Goal: Information Seeking & Learning: Learn about a topic

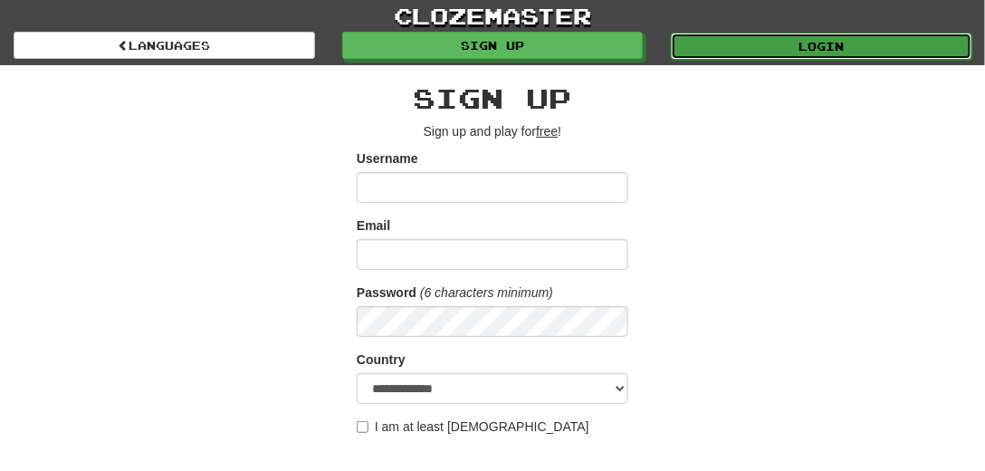
click at [820, 40] on link "Login" at bounding box center [821, 46] width 301 height 27
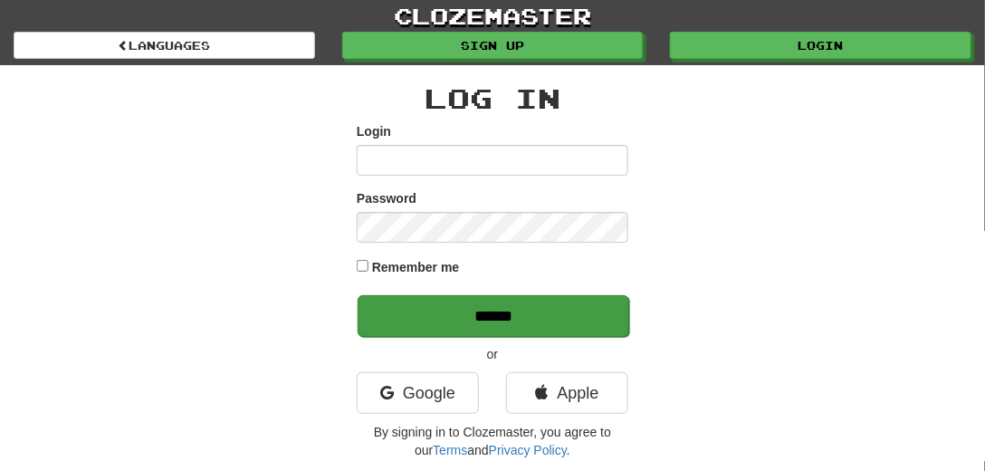
type input "*********"
click at [404, 310] on input "******" at bounding box center [494, 316] width 272 height 42
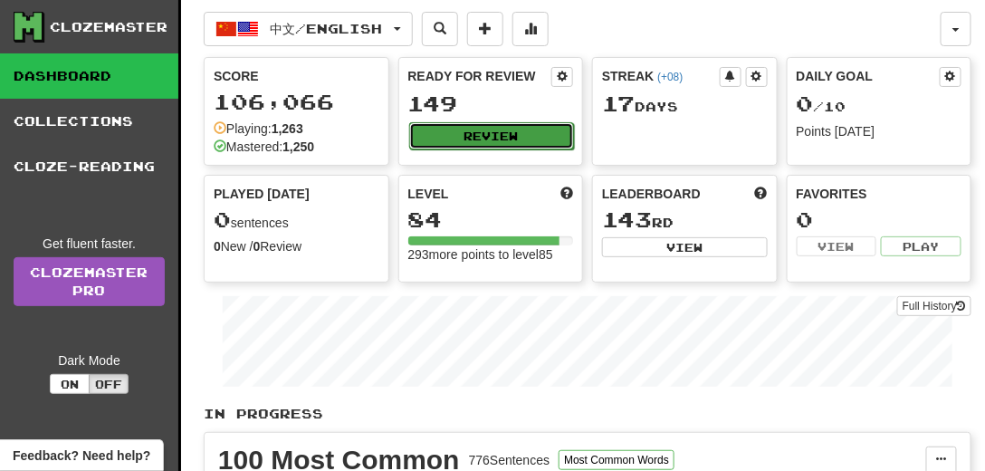
click at [485, 130] on button "Review" at bounding box center [492, 135] width 166 height 27
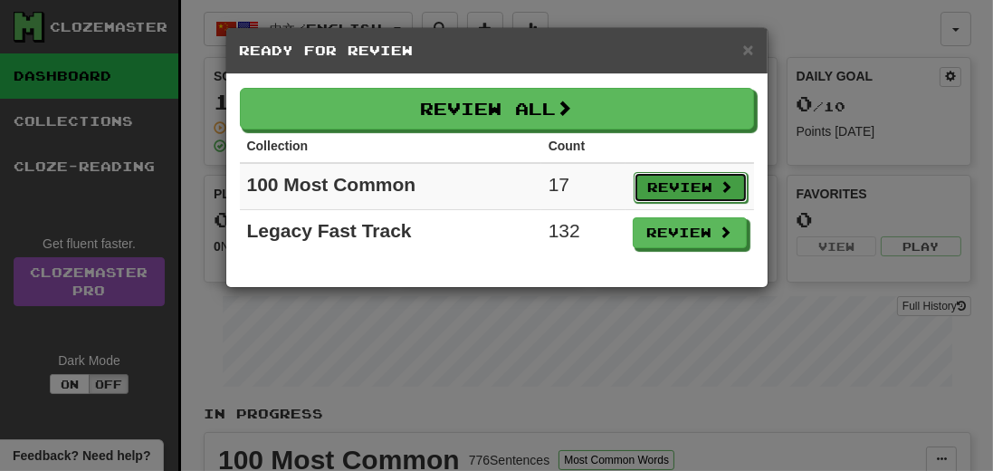
click at [670, 181] on button "Review" at bounding box center [691, 187] width 114 height 31
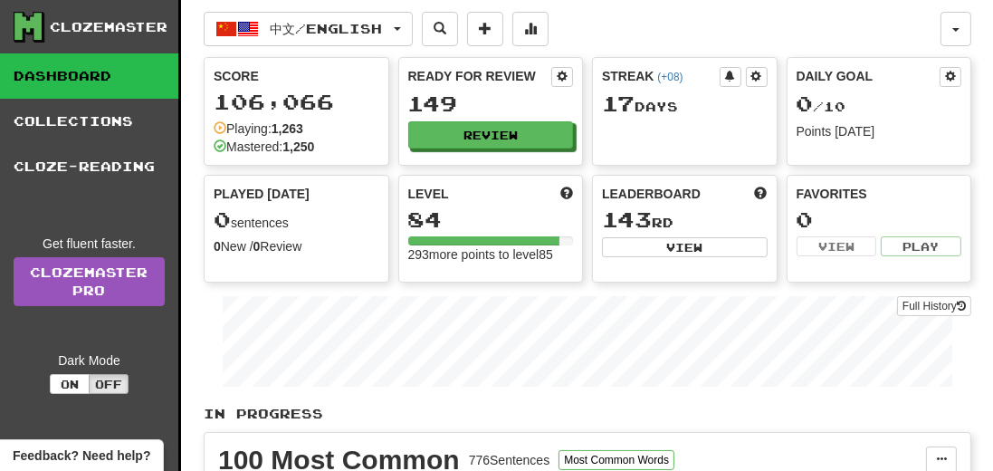
select select "**"
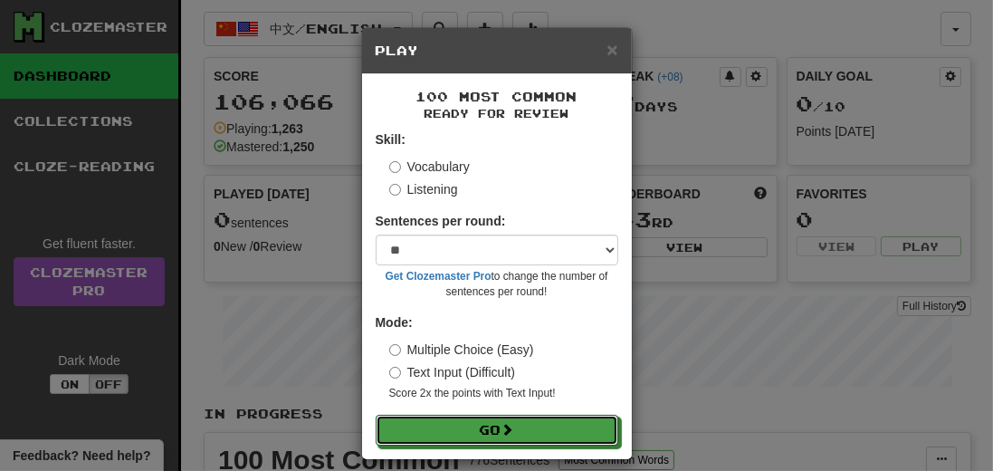
click at [512, 414] on form "Skill: Vocabulary Listening Sentences per round: * ** ** ** ** ** *** ******** …" at bounding box center [497, 287] width 243 height 315
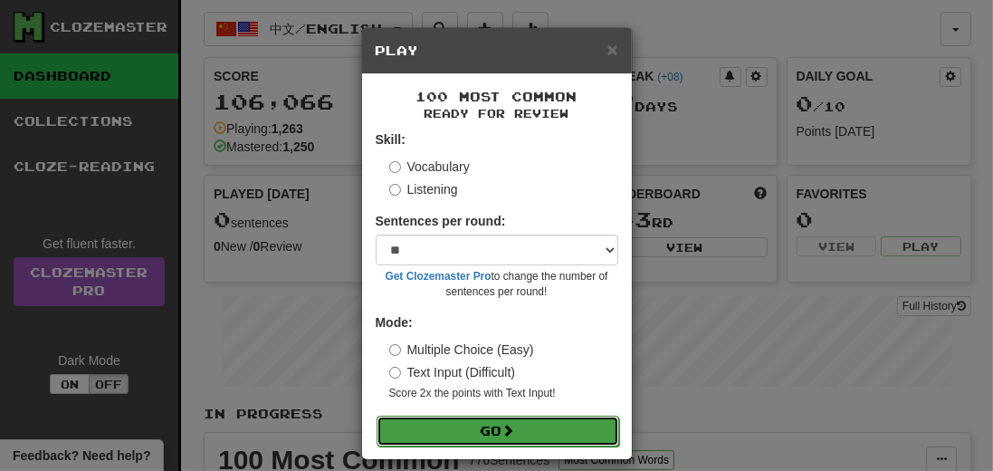
click at [518, 427] on button "Go" at bounding box center [498, 430] width 243 height 31
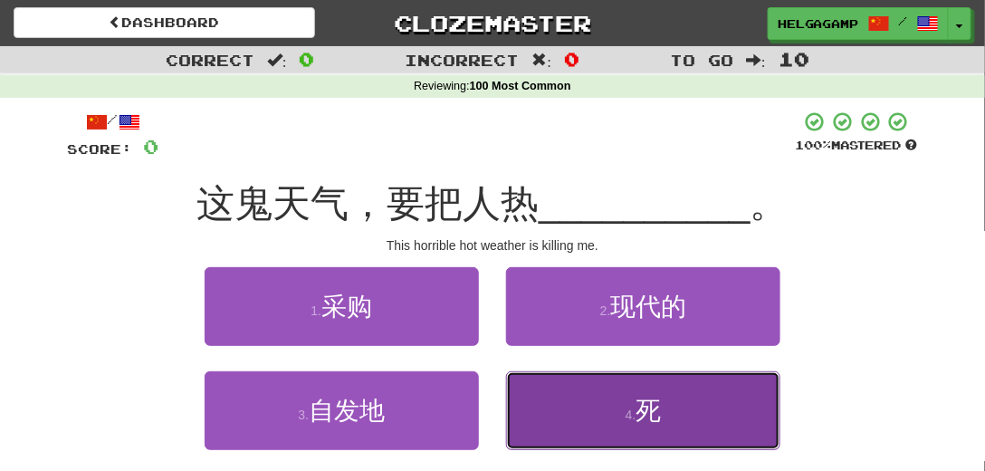
click at [652, 424] on button "4 . 死" at bounding box center [643, 410] width 274 height 79
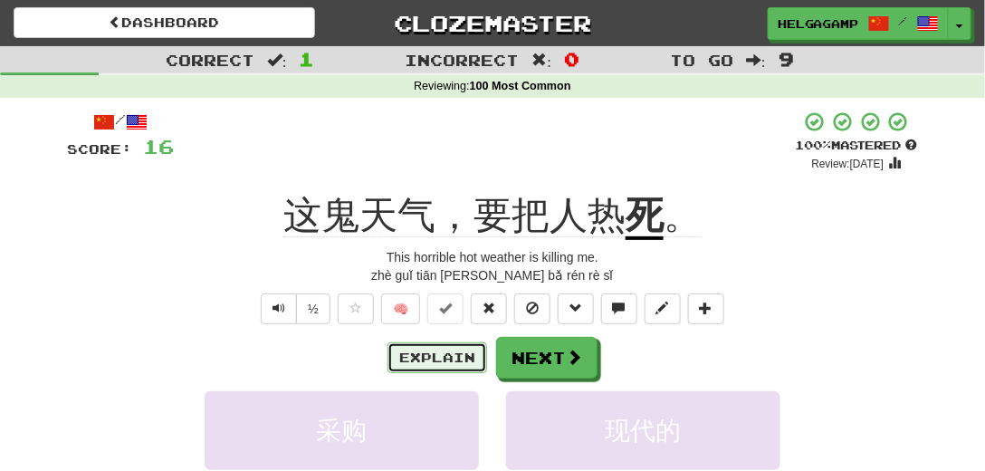
click at [444, 351] on button "Explain" at bounding box center [437, 357] width 100 height 31
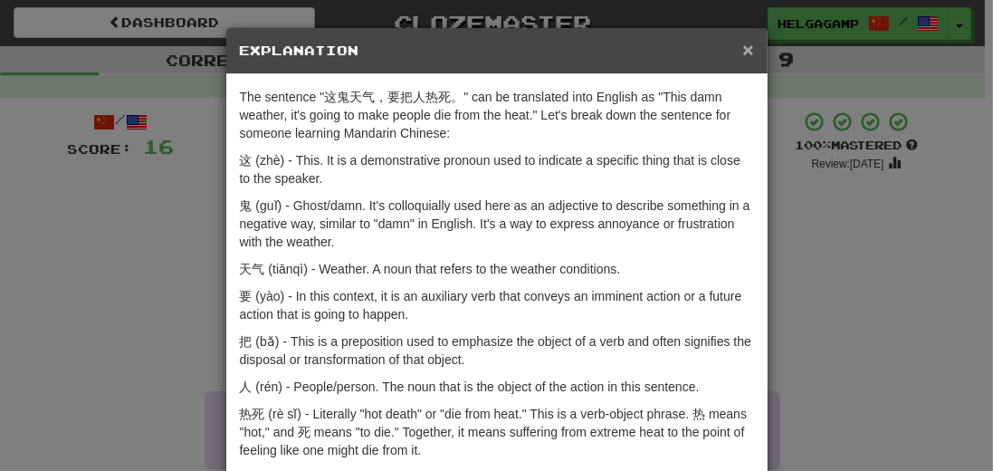
click at [750, 48] on span "×" at bounding box center [747, 49] width 11 height 21
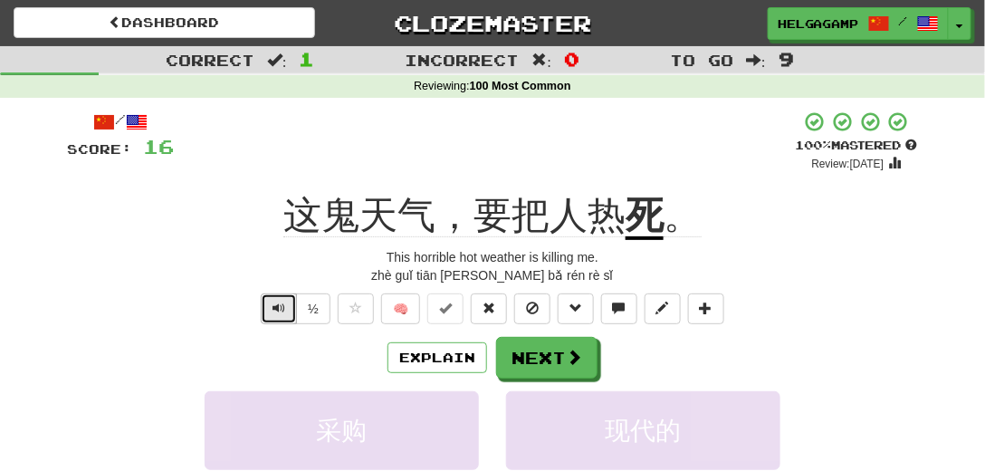
click at [284, 297] on button "Text-to-speech controls" at bounding box center [279, 308] width 36 height 31
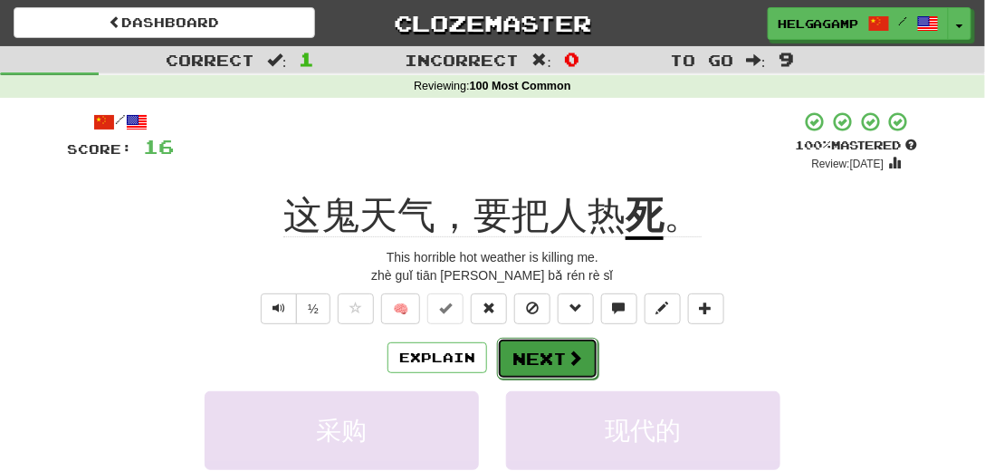
click at [549, 354] on button "Next" at bounding box center [547, 359] width 101 height 42
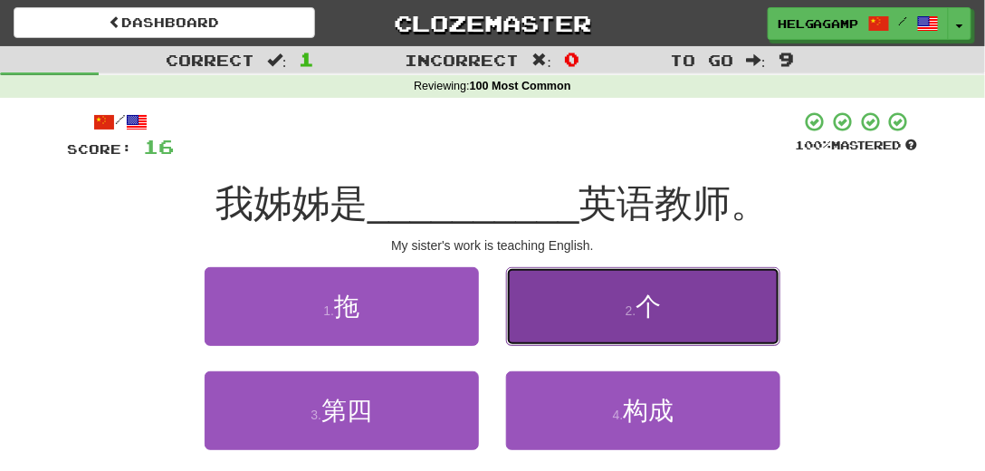
click at [646, 320] on span "个" at bounding box center [647, 306] width 25 height 28
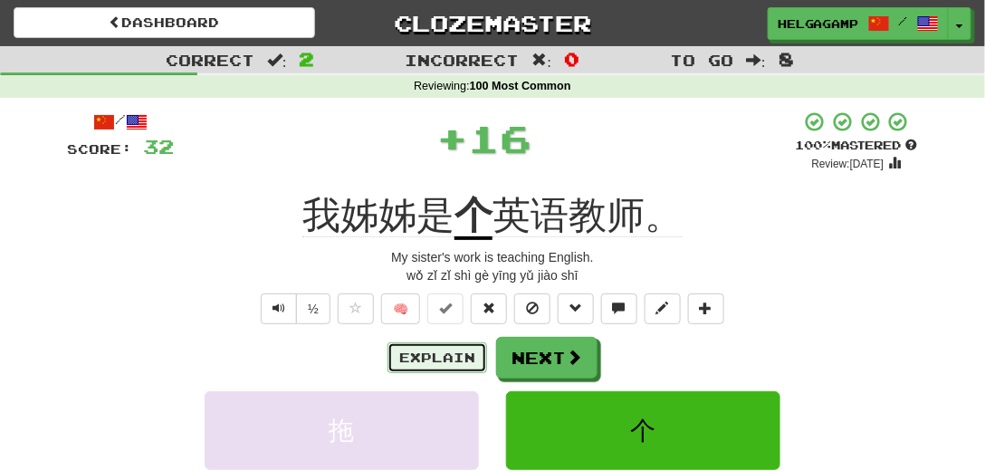
click at [444, 358] on button "Explain" at bounding box center [437, 357] width 100 height 31
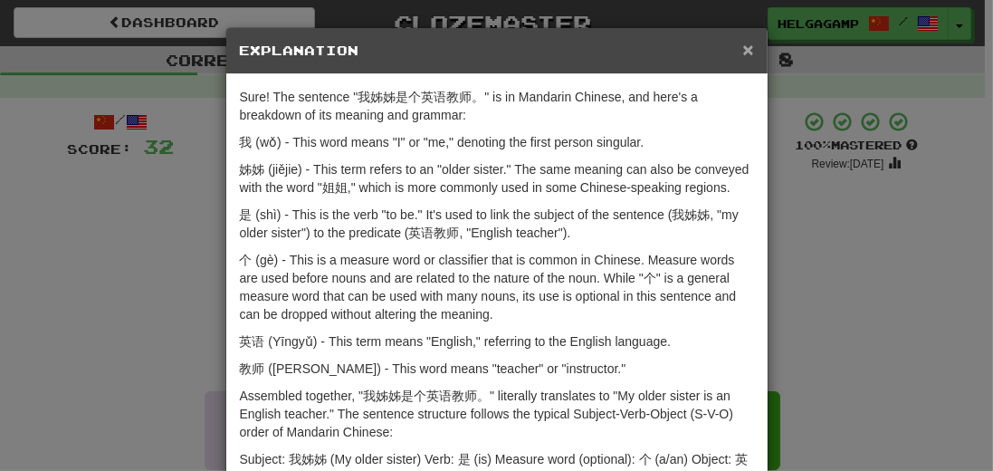
click at [747, 43] on span "×" at bounding box center [747, 49] width 11 height 21
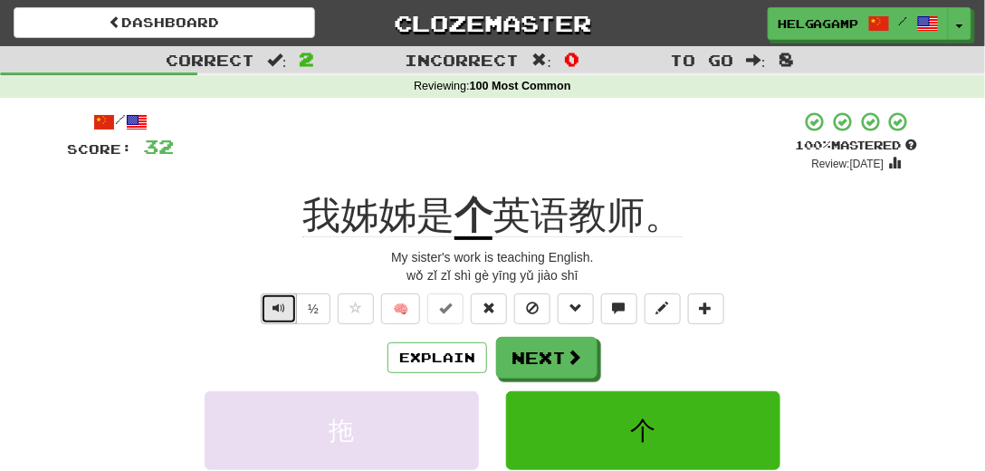
click at [284, 305] on span "Text-to-speech controls" at bounding box center [278, 307] width 13 height 13
click at [438, 359] on button "Explain" at bounding box center [437, 357] width 100 height 31
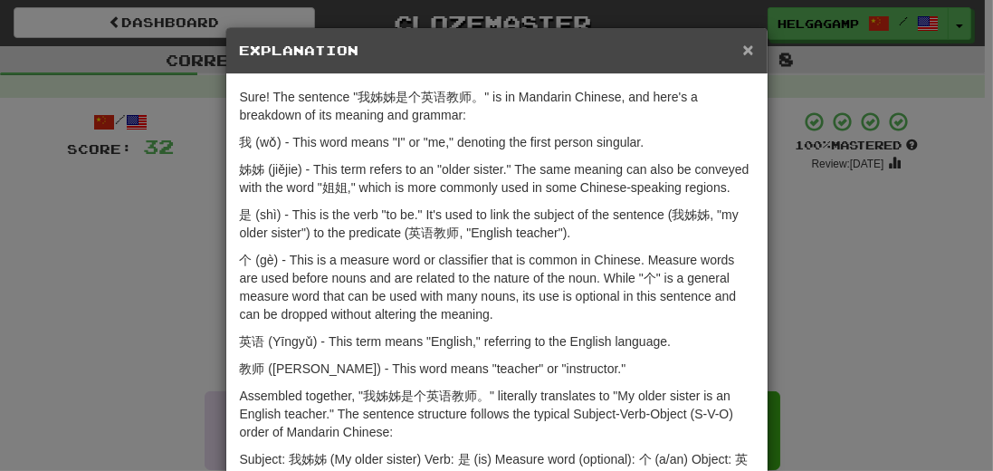
click at [750, 47] on span "×" at bounding box center [747, 49] width 11 height 21
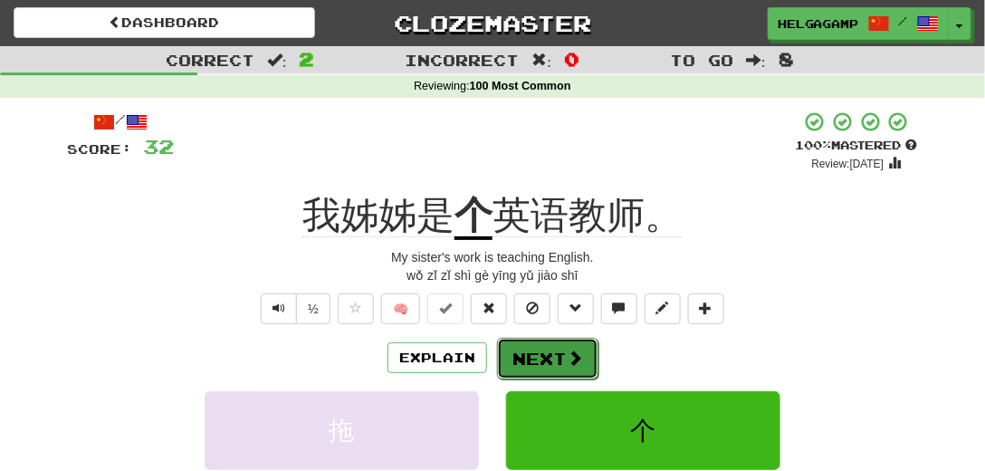
click at [559, 374] on button "Next" at bounding box center [547, 359] width 101 height 42
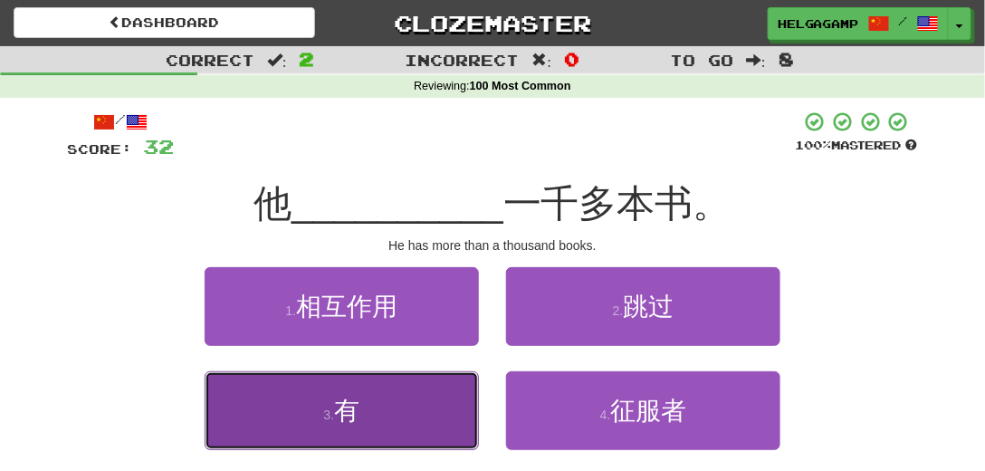
click at [341, 406] on span "有" at bounding box center [346, 410] width 25 height 28
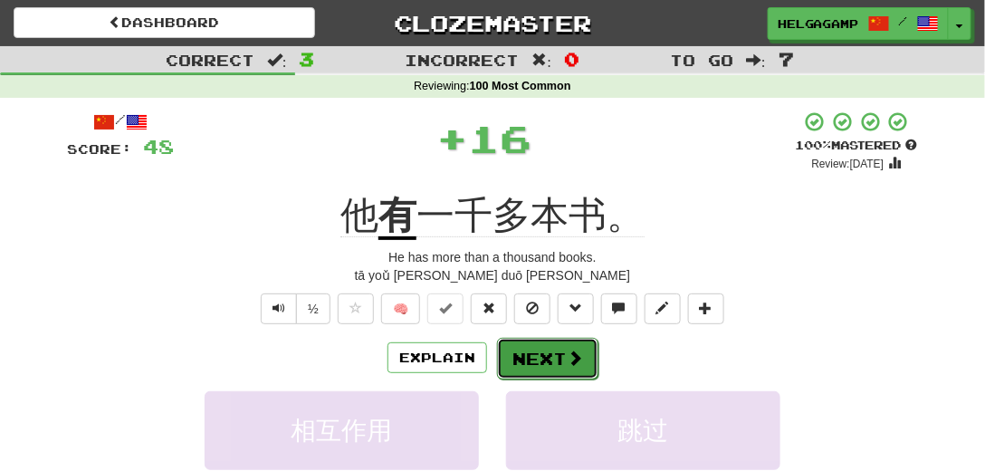
click at [554, 352] on button "Next" at bounding box center [547, 359] width 101 height 42
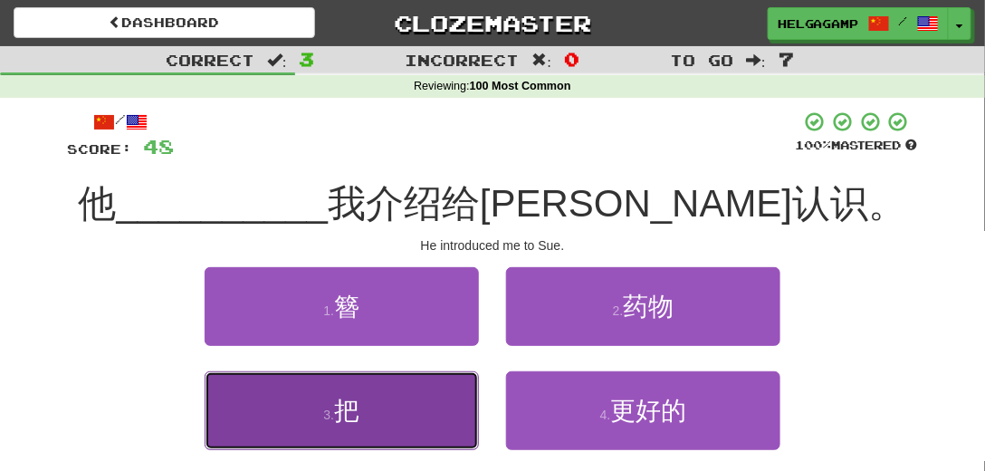
click at [355, 409] on span "把" at bounding box center [346, 410] width 25 height 28
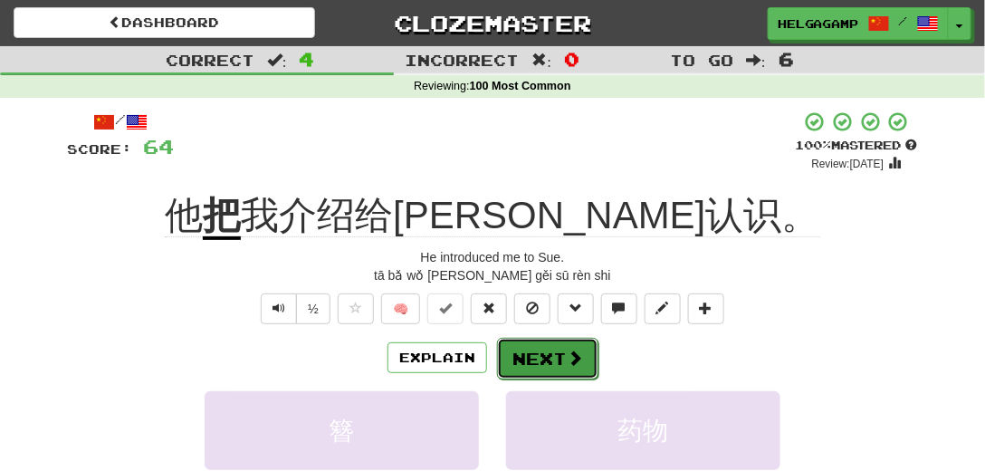
click at [567, 358] on span at bounding box center [575, 357] width 16 height 16
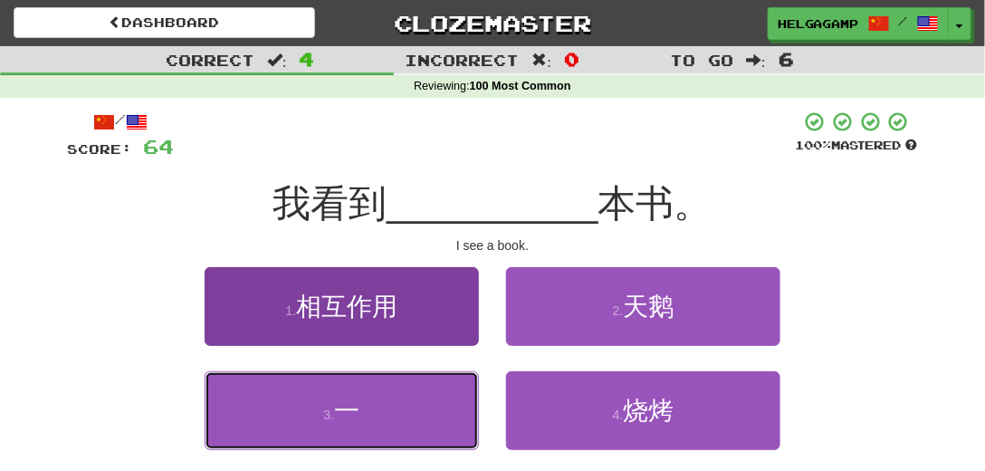
click at [348, 416] on span "一" at bounding box center [346, 410] width 25 height 28
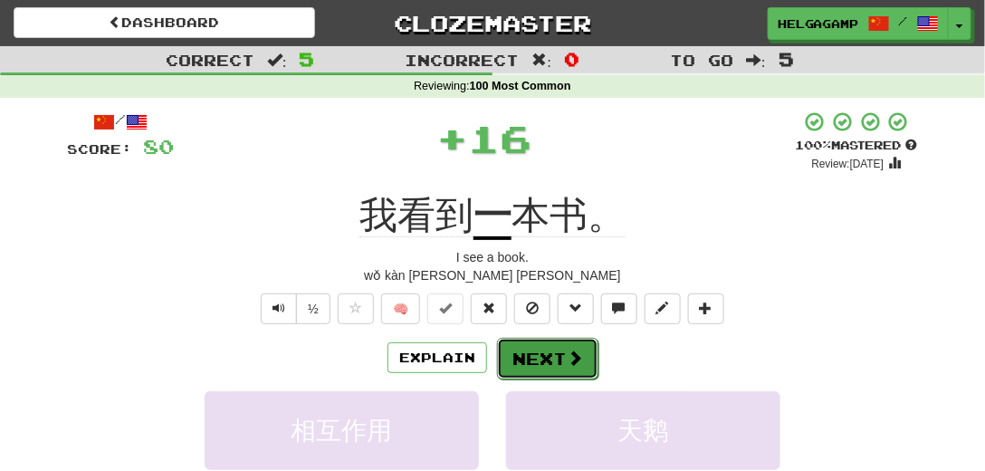
click at [544, 357] on button "Next" at bounding box center [547, 359] width 101 height 42
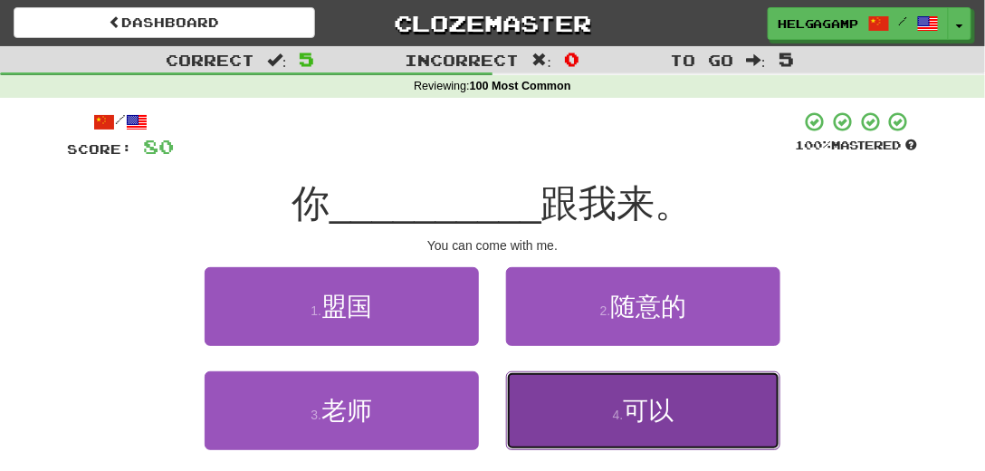
click at [654, 415] on span "可以" at bounding box center [648, 410] width 51 height 28
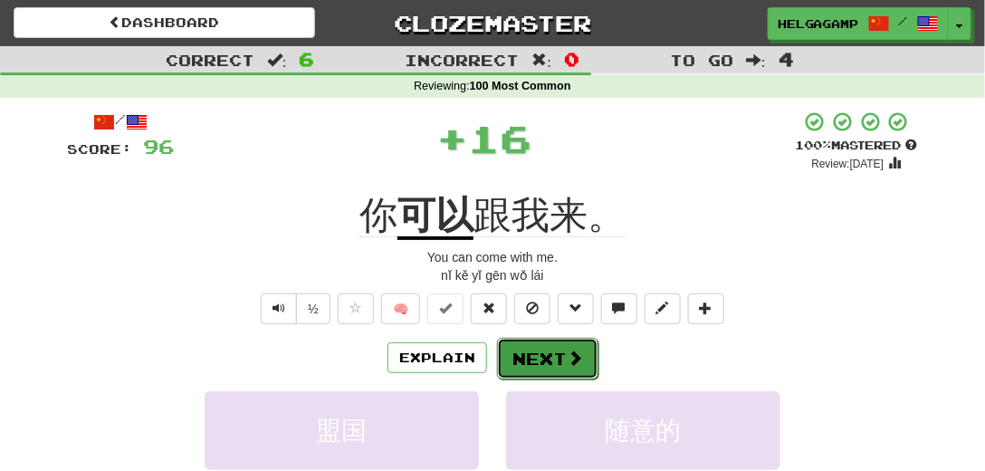
click at [545, 353] on button "Next" at bounding box center [547, 359] width 101 height 42
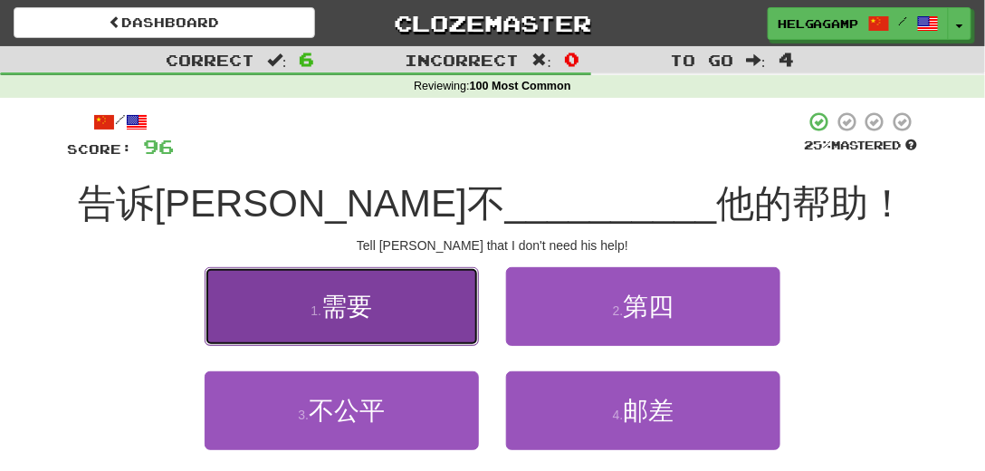
click at [350, 310] on span "需要" at bounding box center [346, 306] width 51 height 28
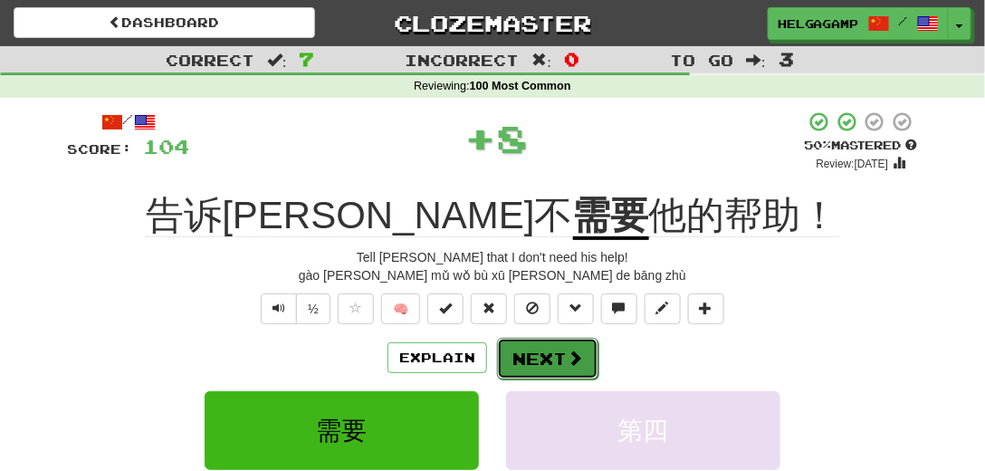
click at [537, 360] on button "Next" at bounding box center [547, 359] width 101 height 42
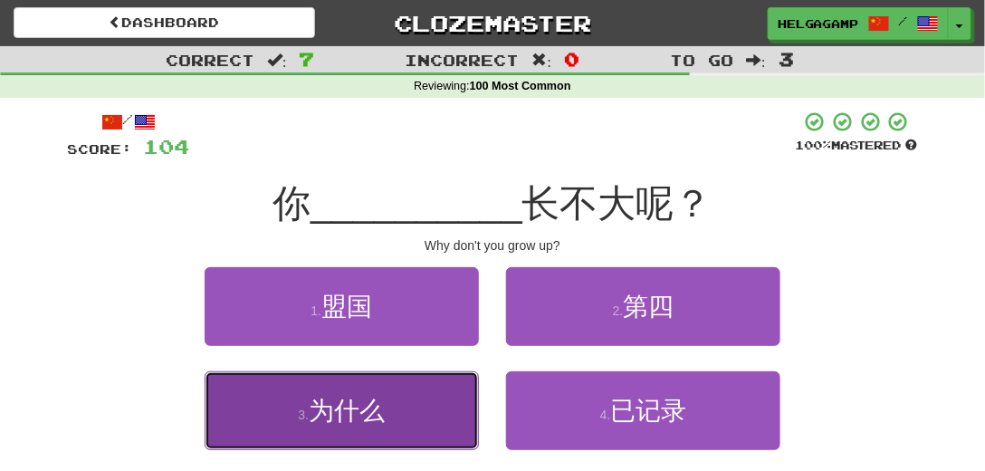
click at [330, 418] on span "为什么" at bounding box center [347, 410] width 76 height 28
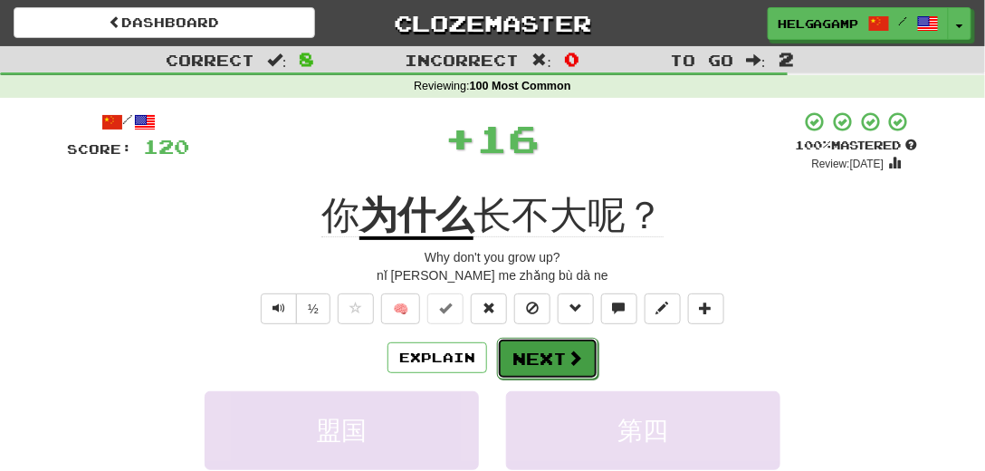
click at [534, 356] on button "Next" at bounding box center [547, 359] width 101 height 42
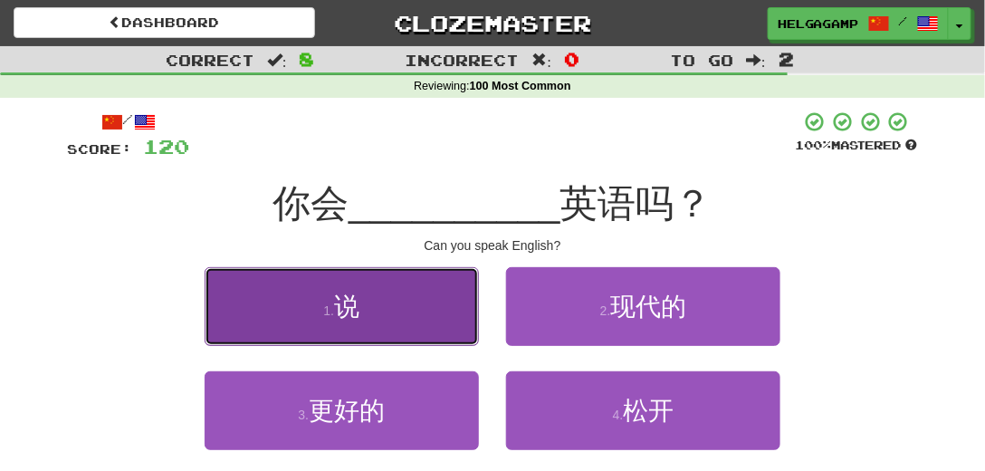
click at [349, 306] on span "说" at bounding box center [346, 306] width 25 height 28
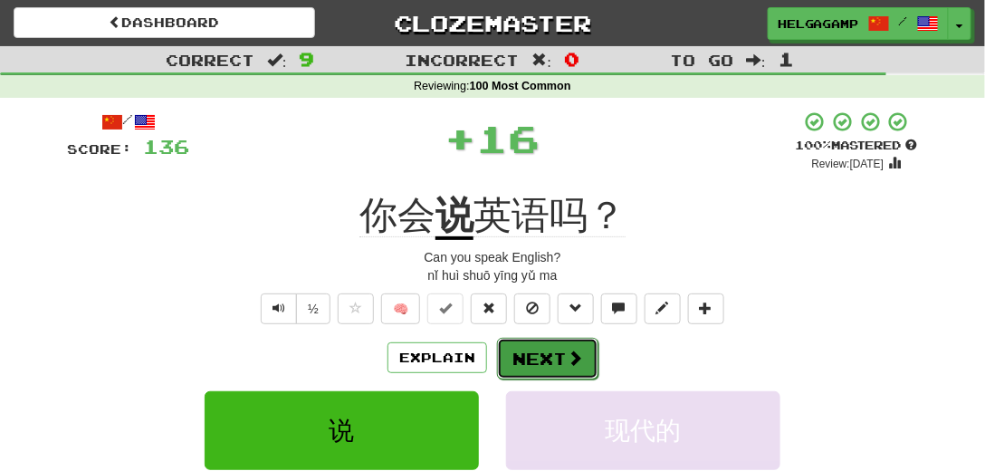
click at [529, 350] on button "Next" at bounding box center [547, 359] width 101 height 42
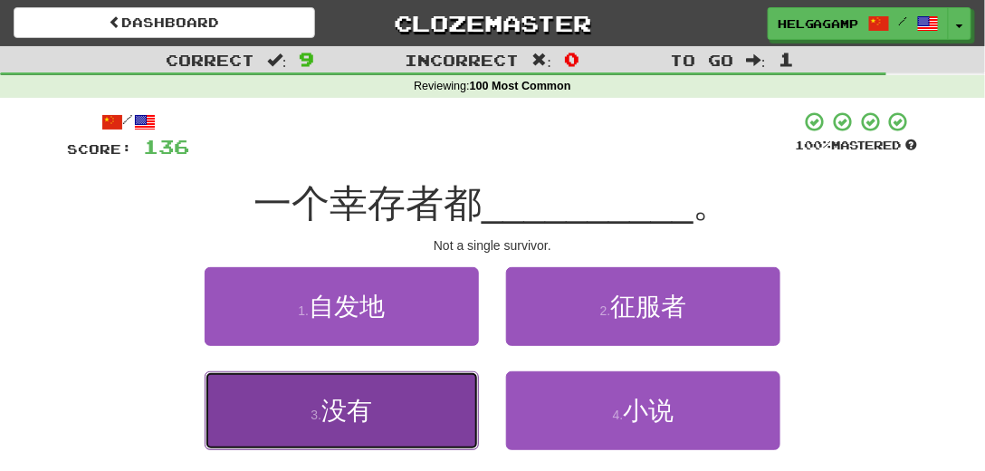
click at [349, 407] on span "没有" at bounding box center [346, 410] width 51 height 28
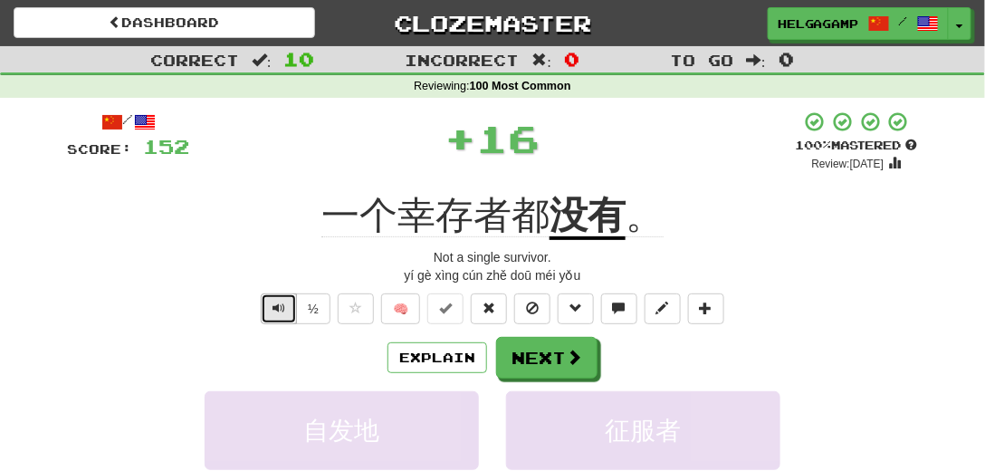
click at [285, 311] on span "Text-to-speech controls" at bounding box center [278, 307] width 13 height 13
click at [279, 308] on span "Text-to-speech controls" at bounding box center [278, 307] width 13 height 13
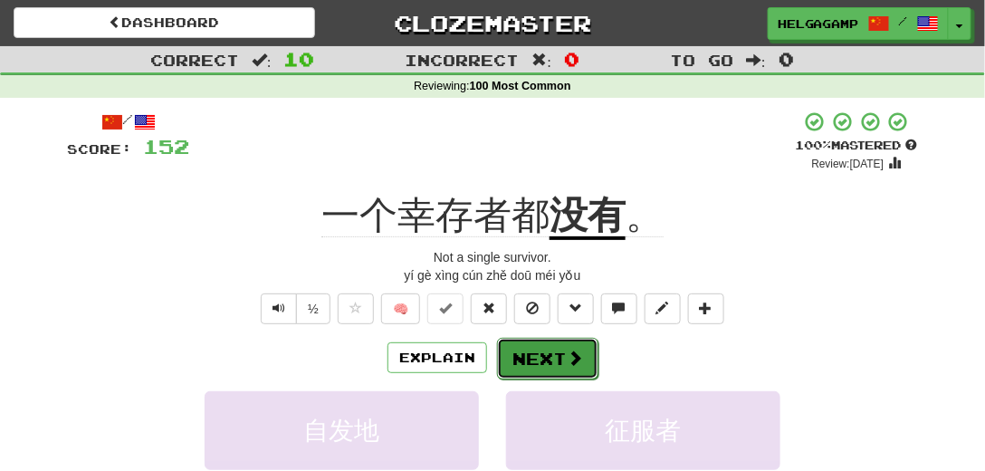
click at [546, 351] on button "Next" at bounding box center [547, 359] width 101 height 42
